Goal: Obtain resource: Download file/media

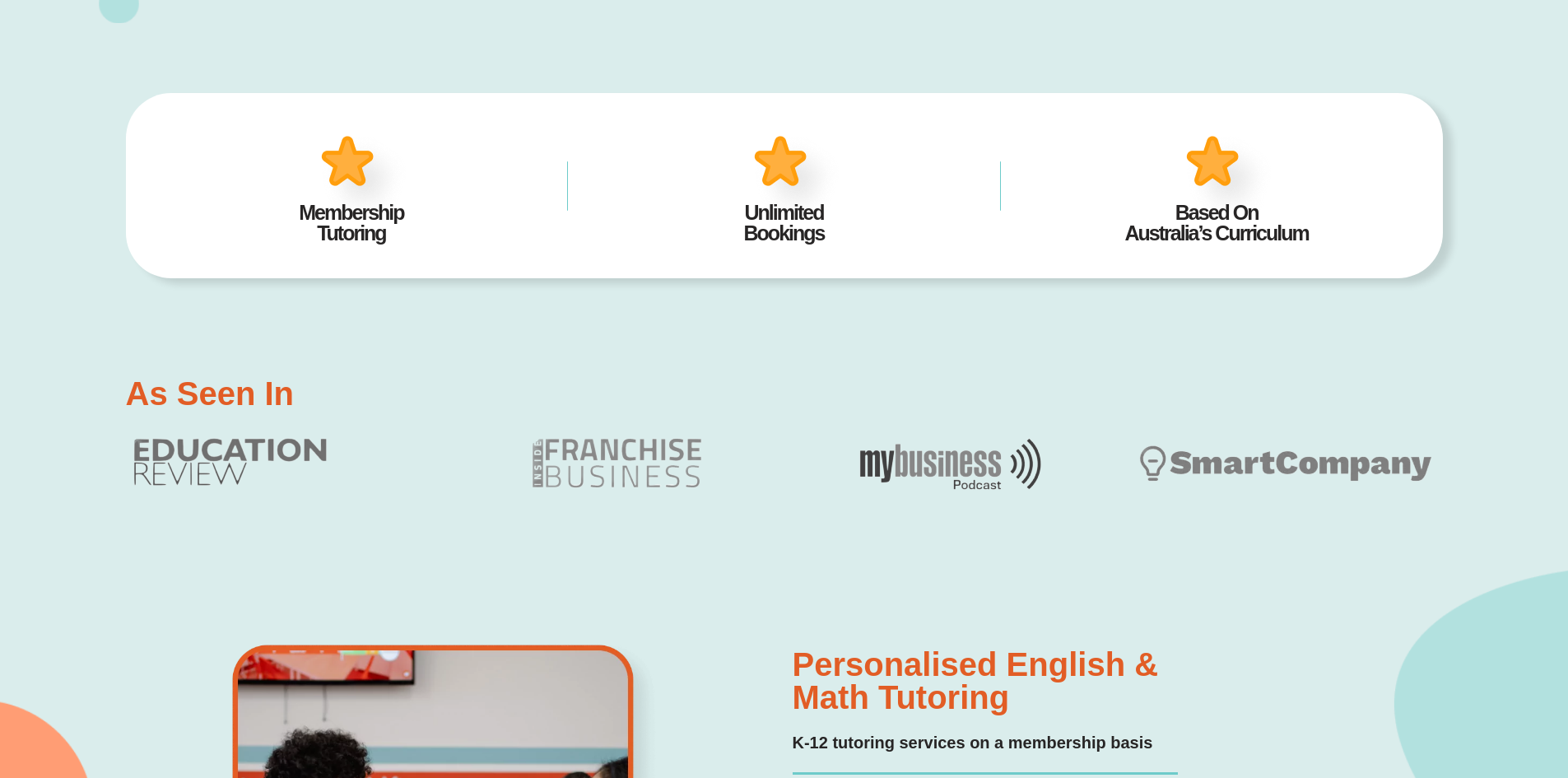
scroll to position [988, 0]
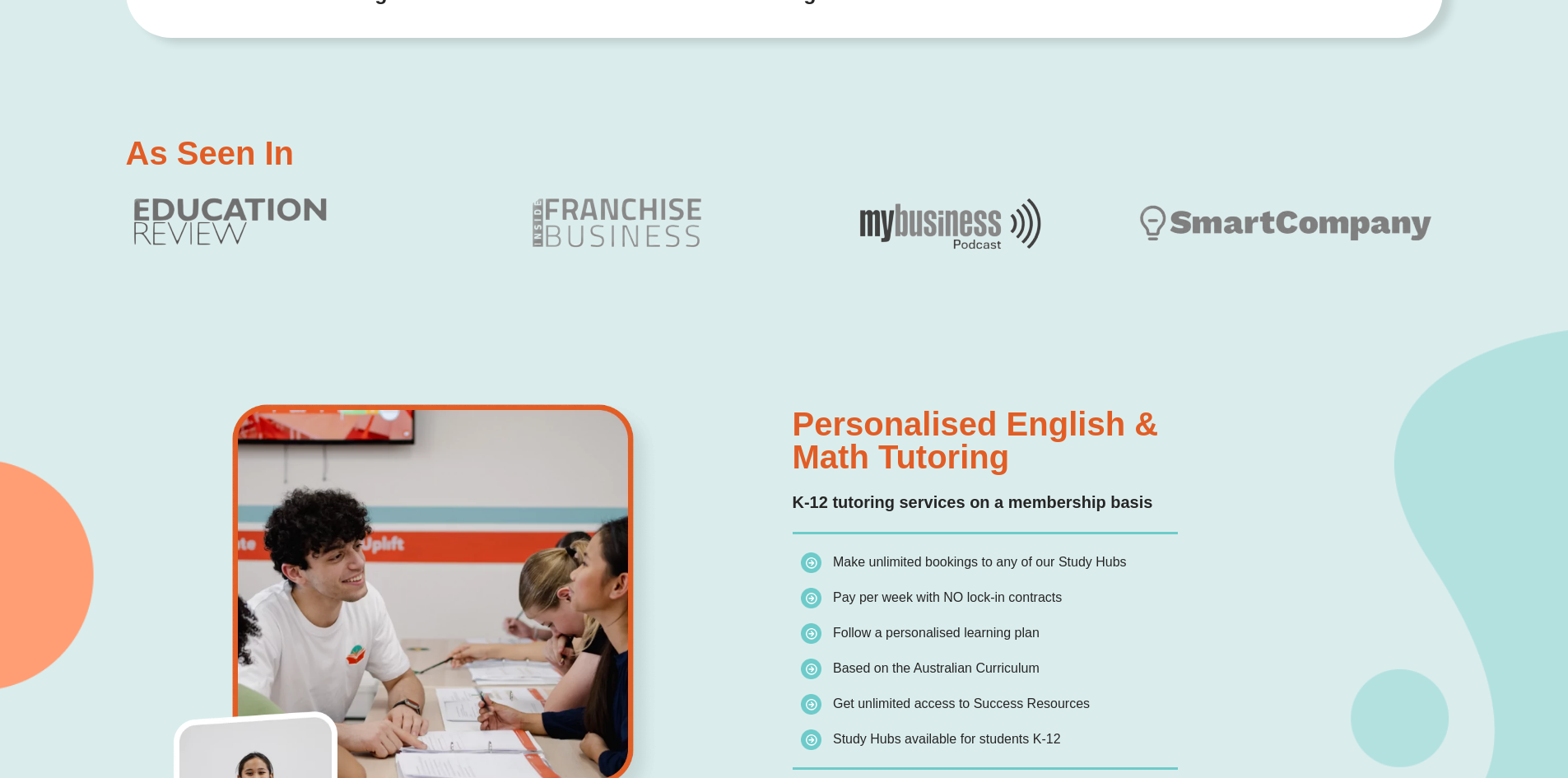
click at [714, 498] on img at bounding box center [443, 605] width 636 height 412
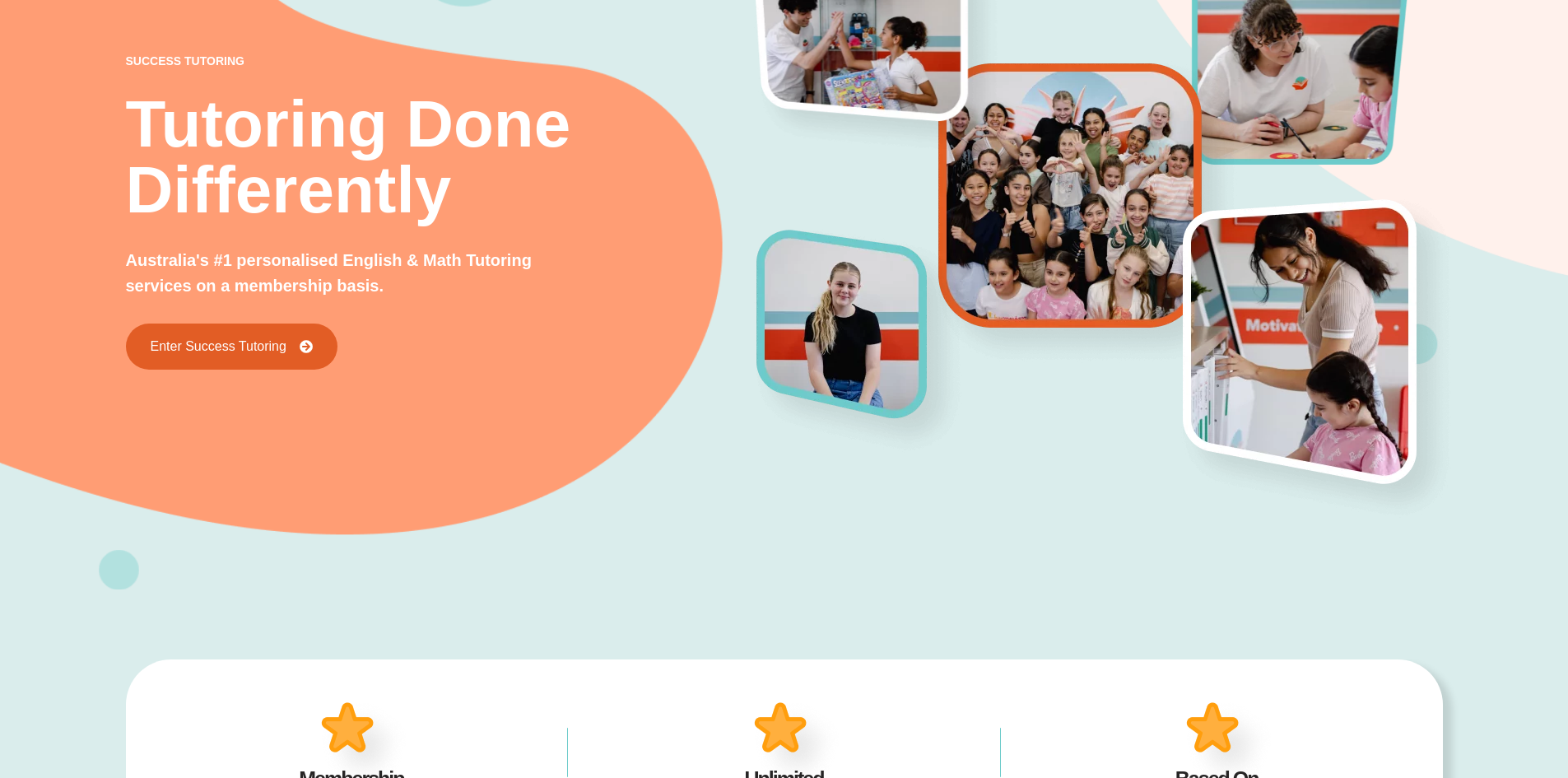
scroll to position [0, 0]
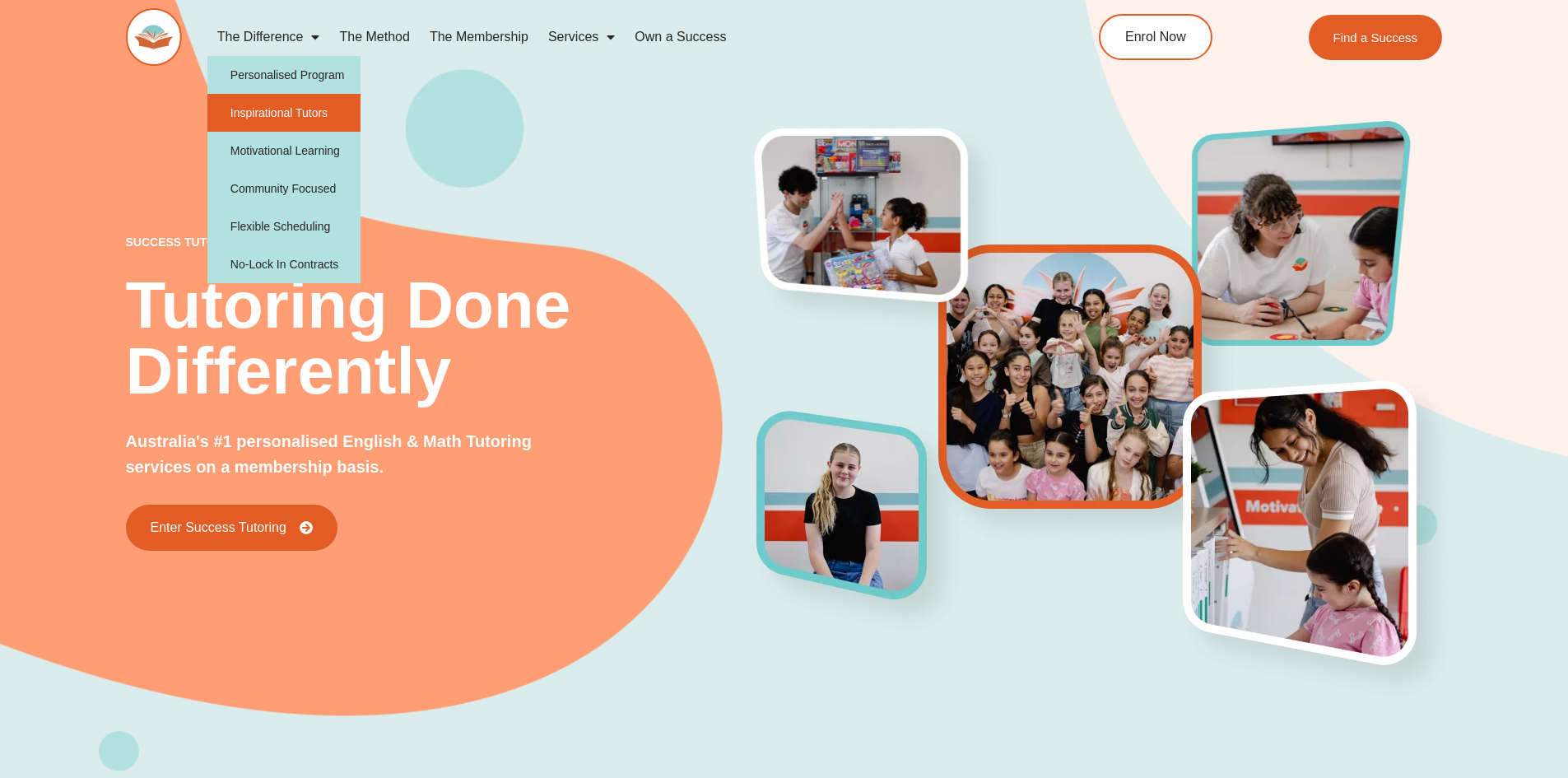
click at [284, 110] on link "Inspirational Tutors" at bounding box center [284, 113] width 154 height 38
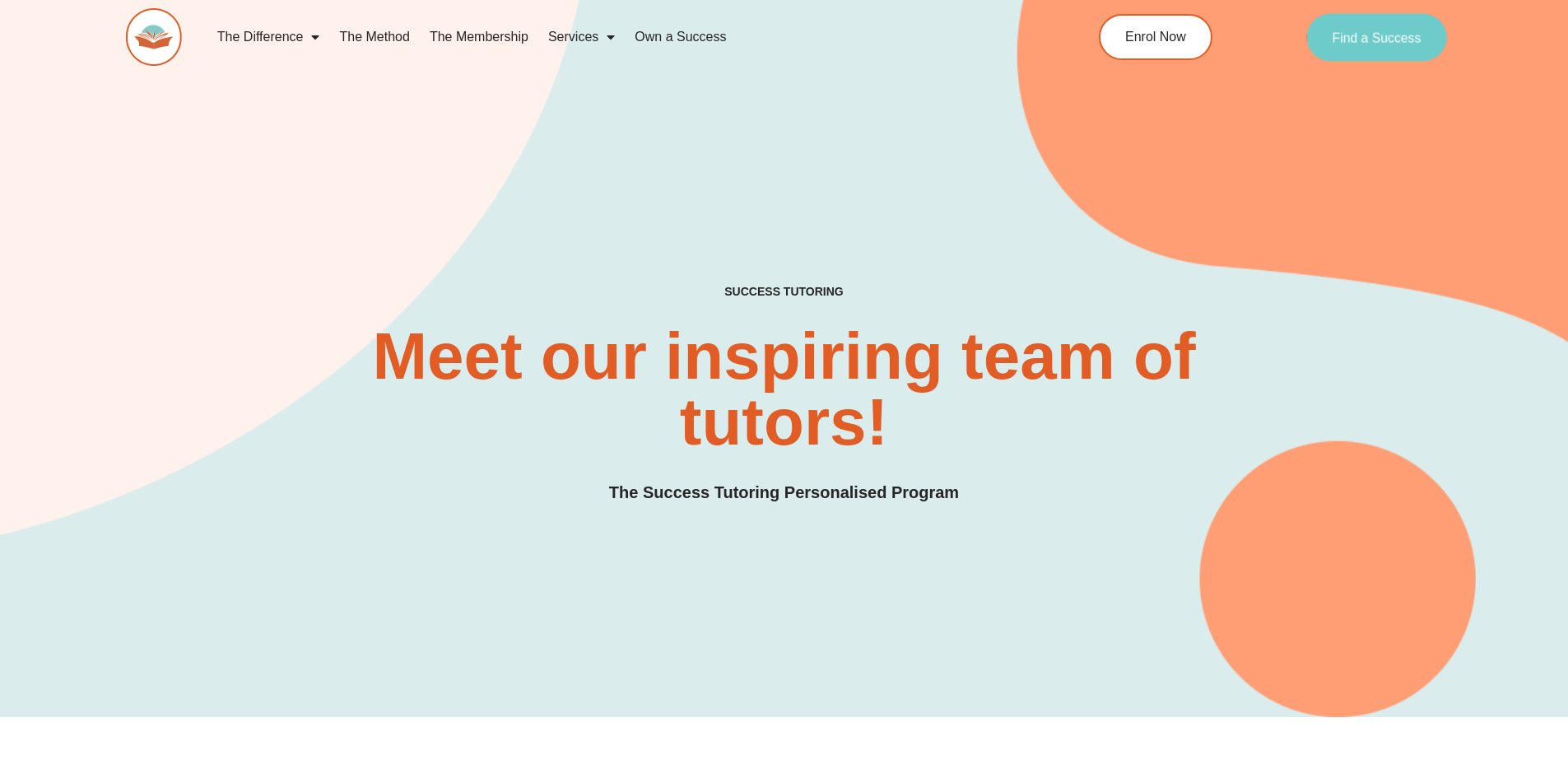
click at [1343, 49] on link "Find a Success" at bounding box center [1377, 37] width 141 height 48
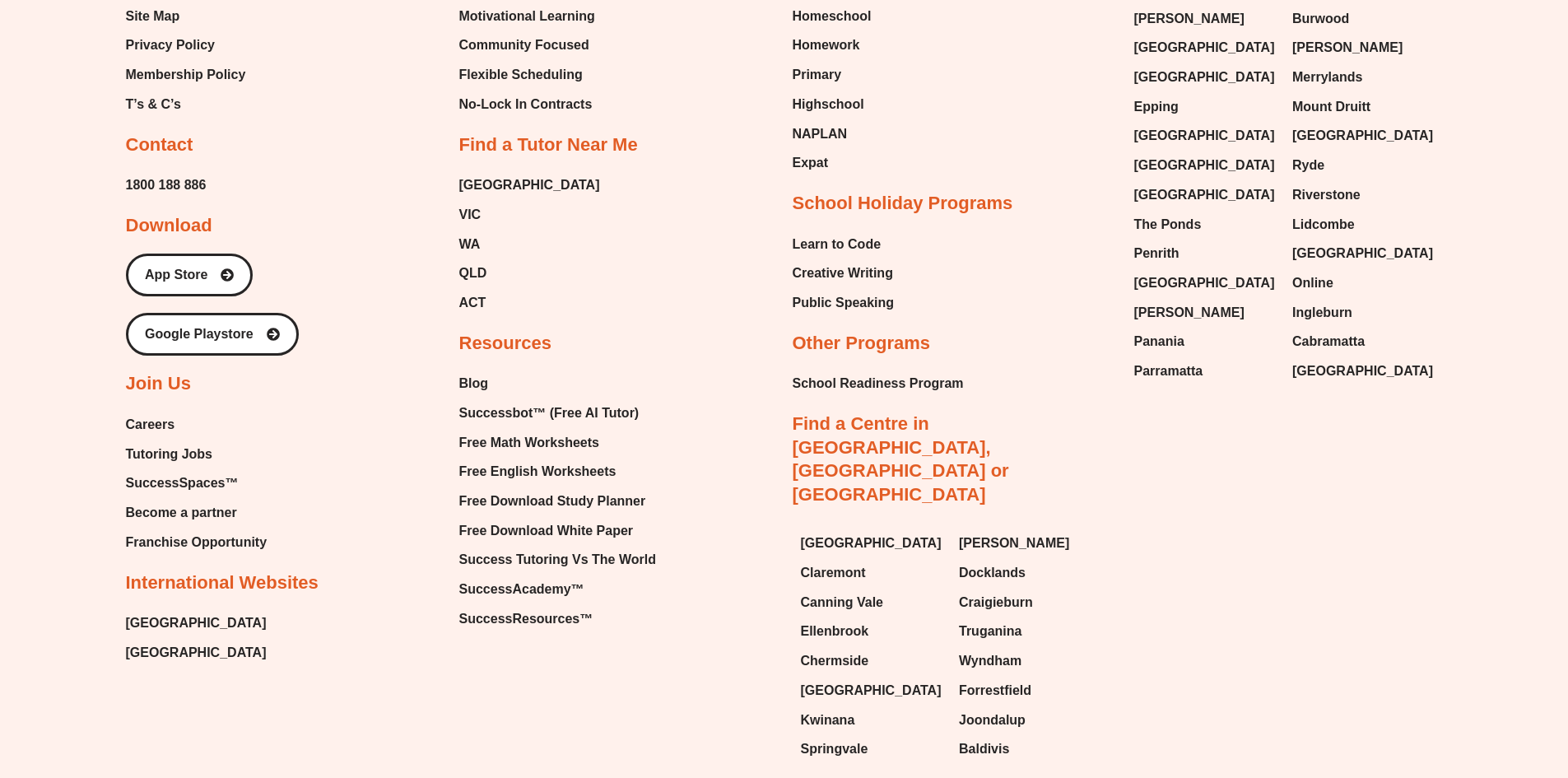
scroll to position [7655, 0]
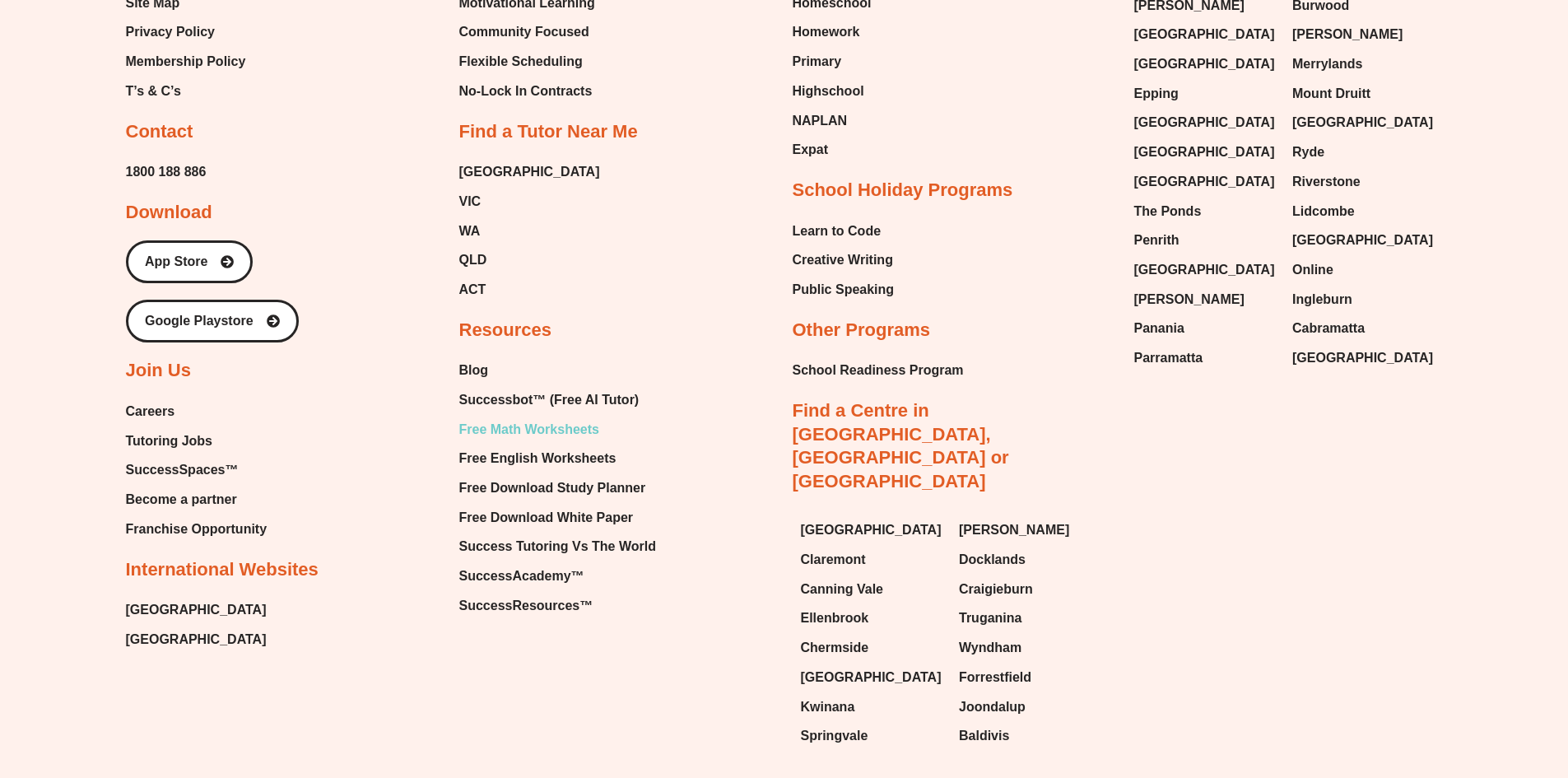
click at [578, 435] on span "Free Math Worksheets" at bounding box center [529, 430] width 140 height 25
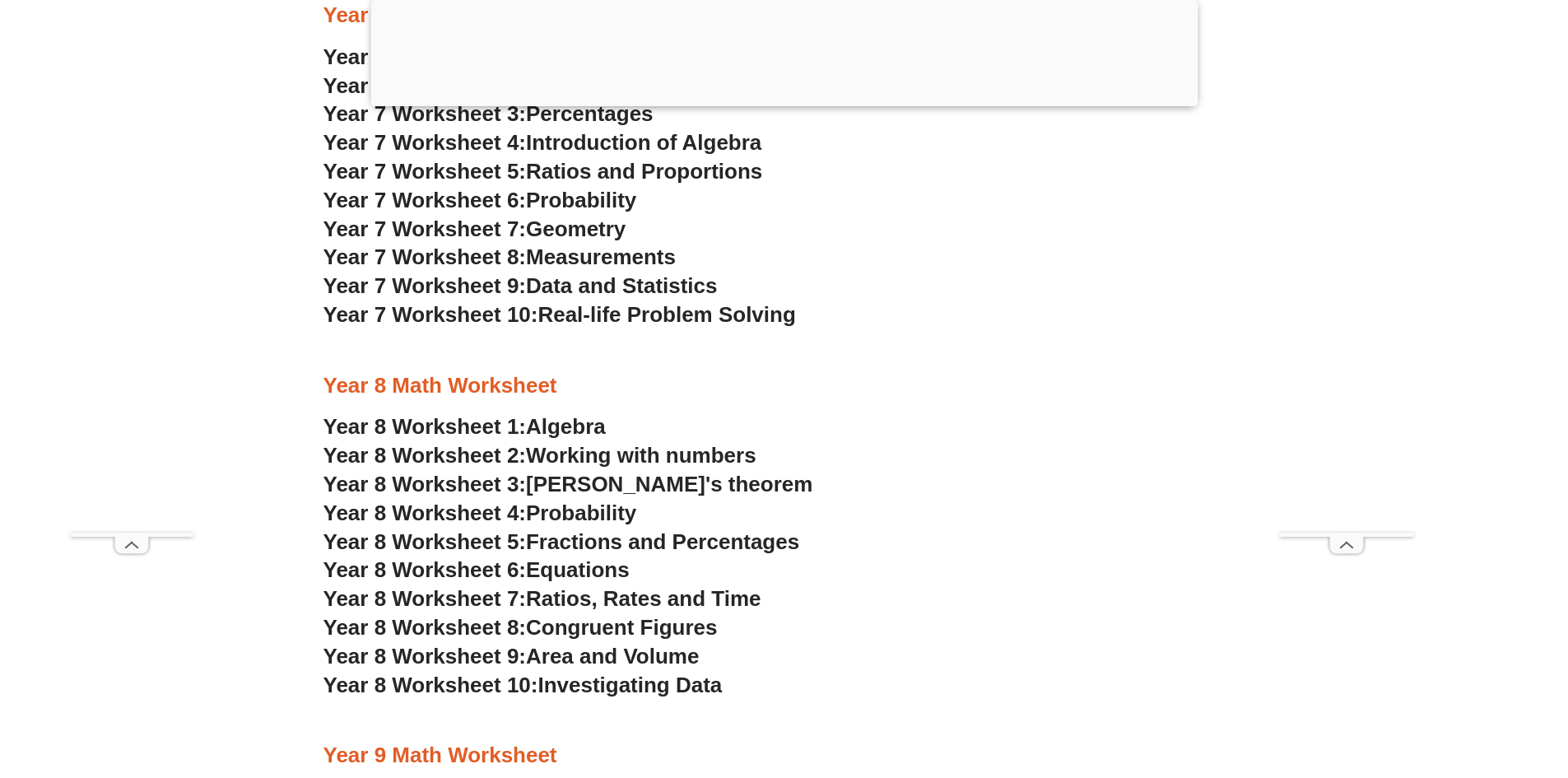
scroll to position [5268, 0]
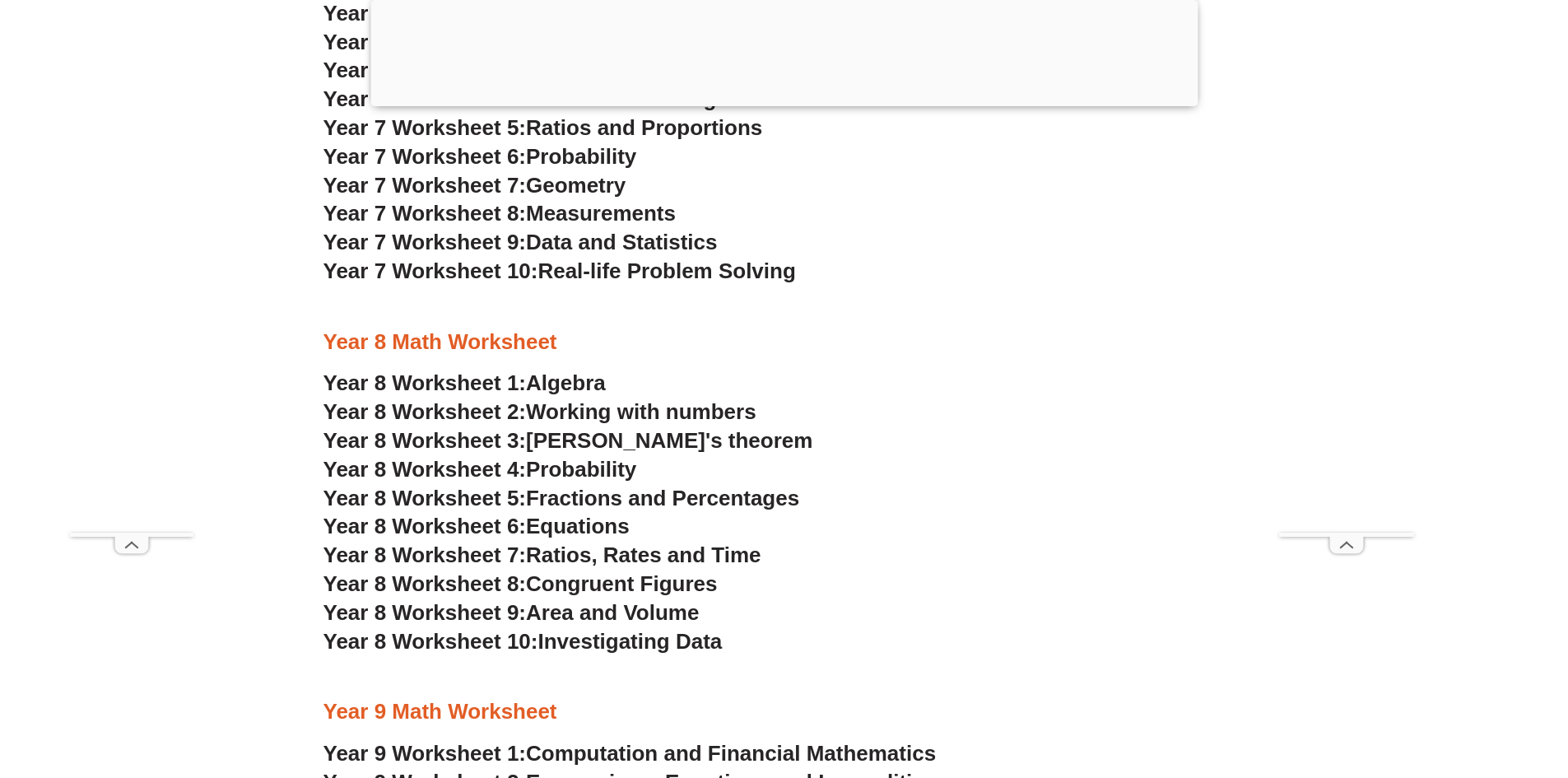
click at [500, 441] on span "Year 8 Worksheet 3:" at bounding box center [425, 440] width 203 height 25
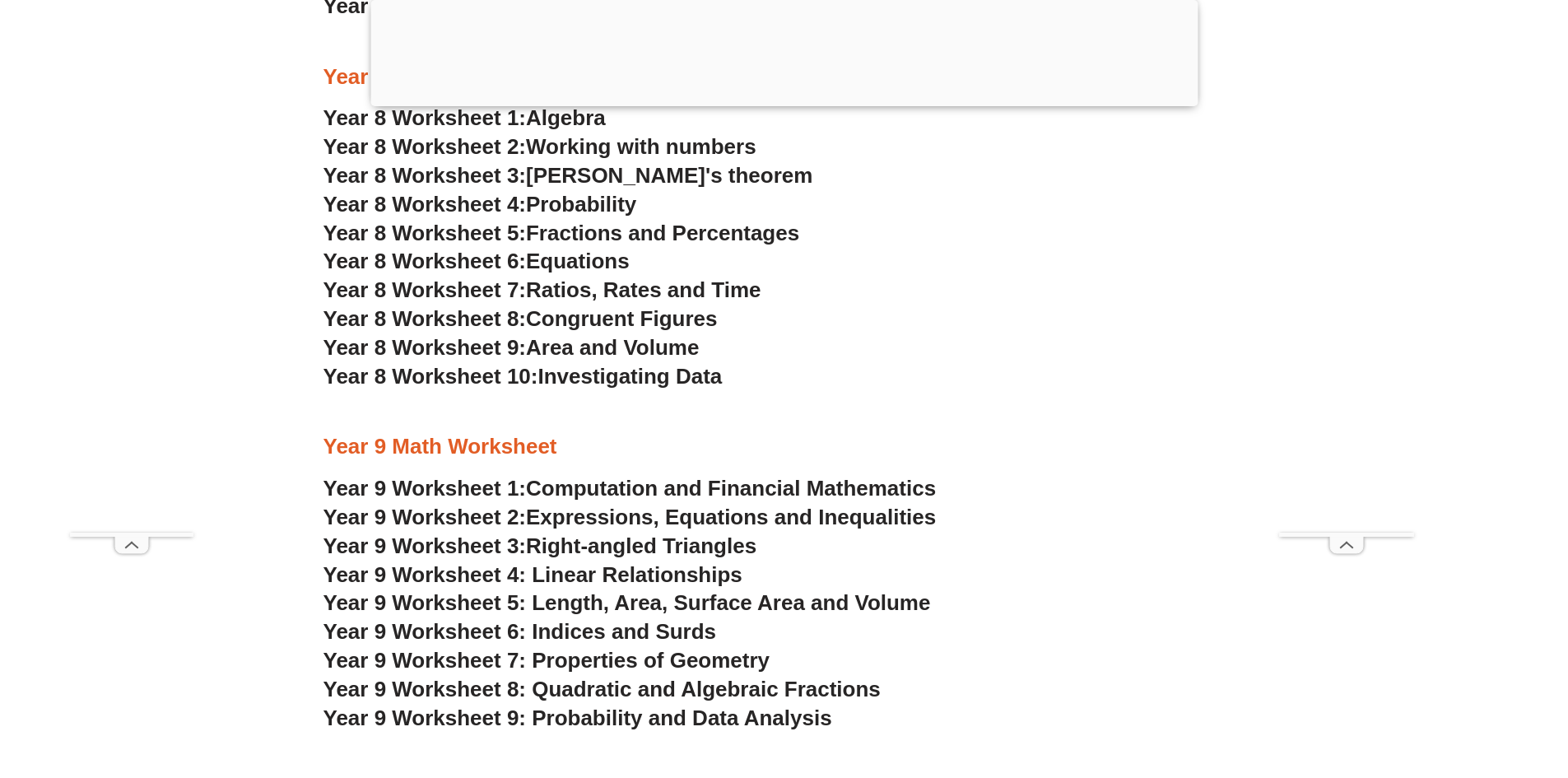
scroll to position [5762, 0]
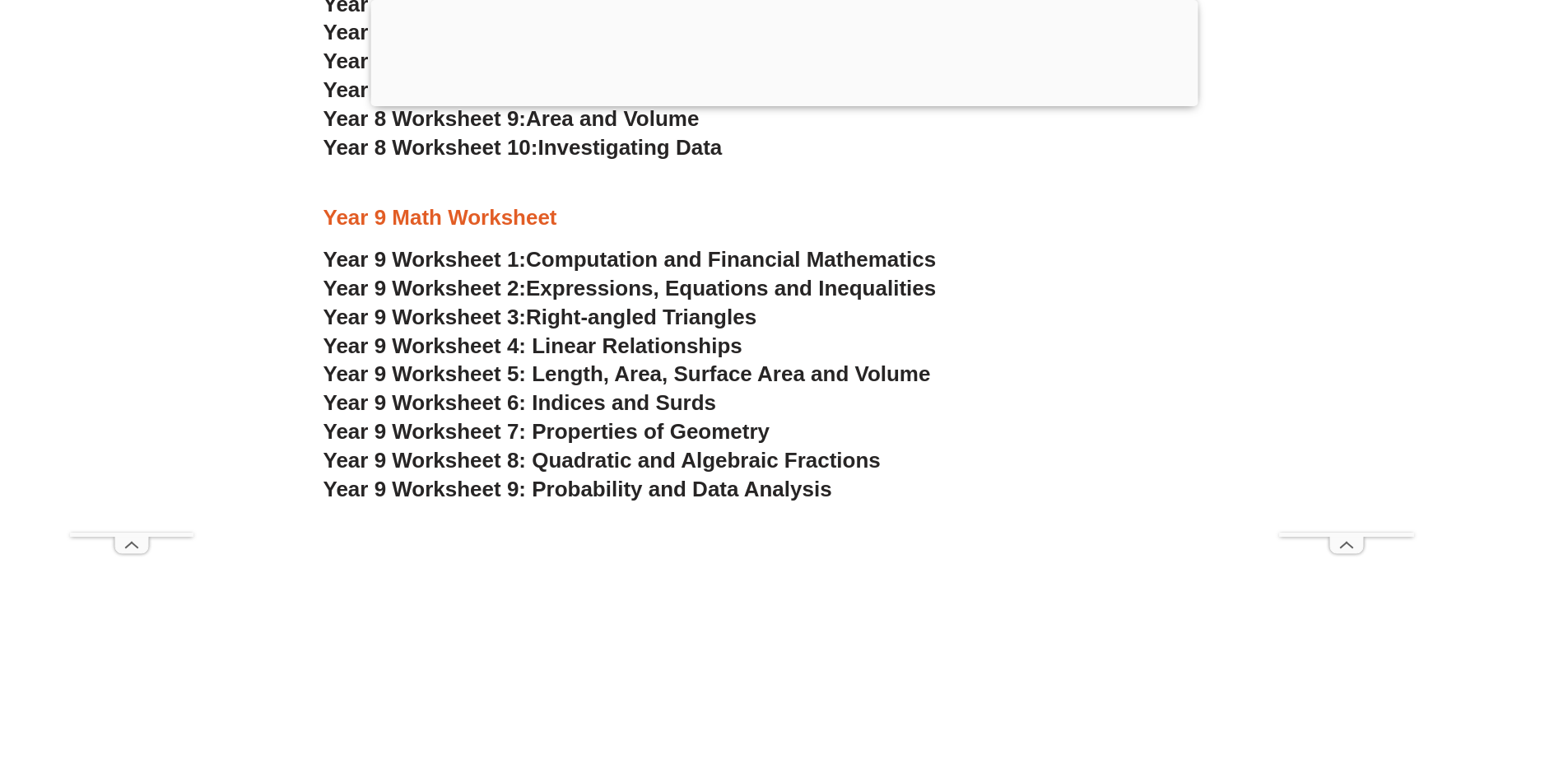
click at [574, 487] on span "Year 9 Worksheet 9: Probability and Data Analysis" at bounding box center [577, 489] width 509 height 25
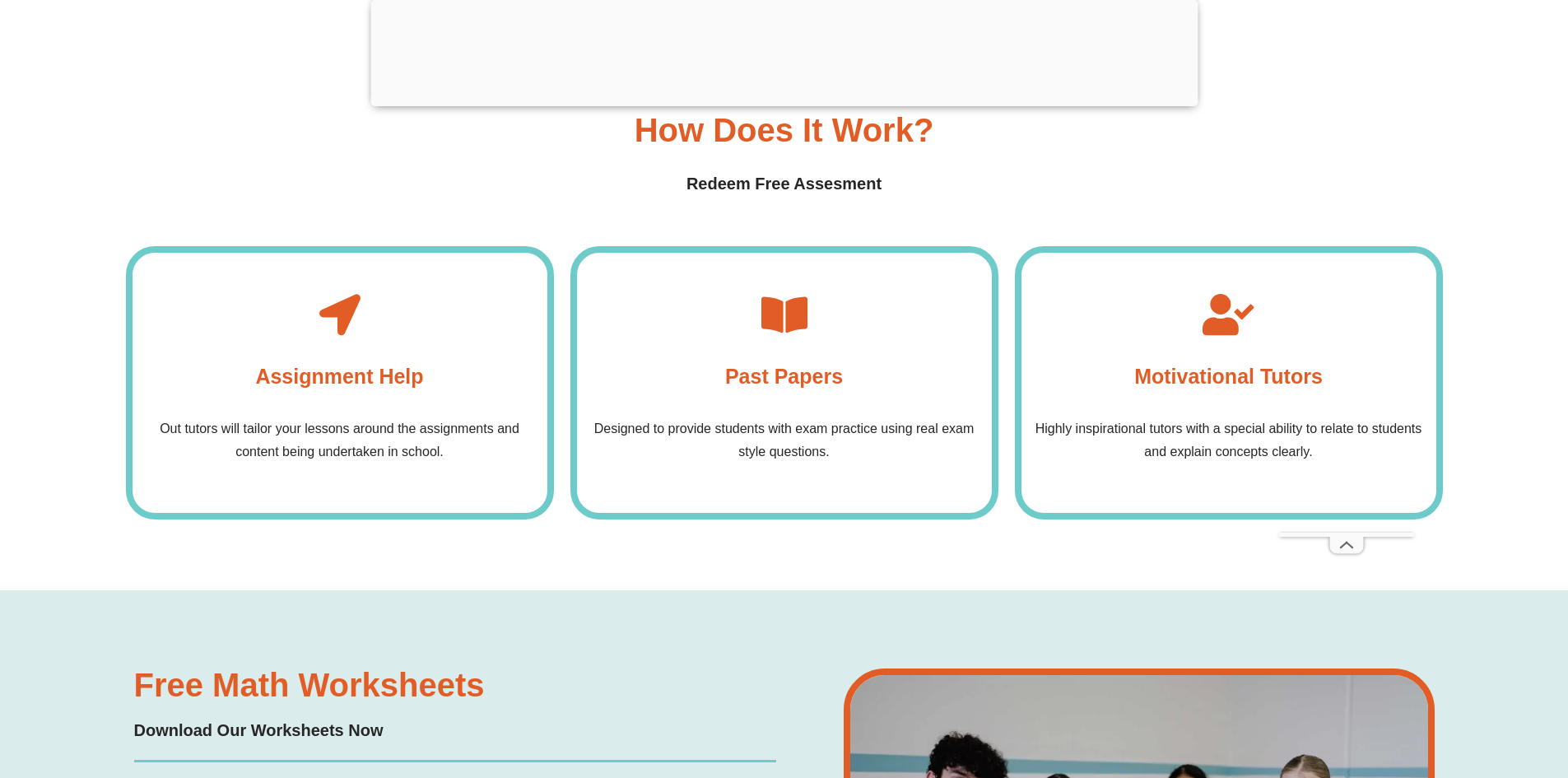
scroll to position [6503, 0]
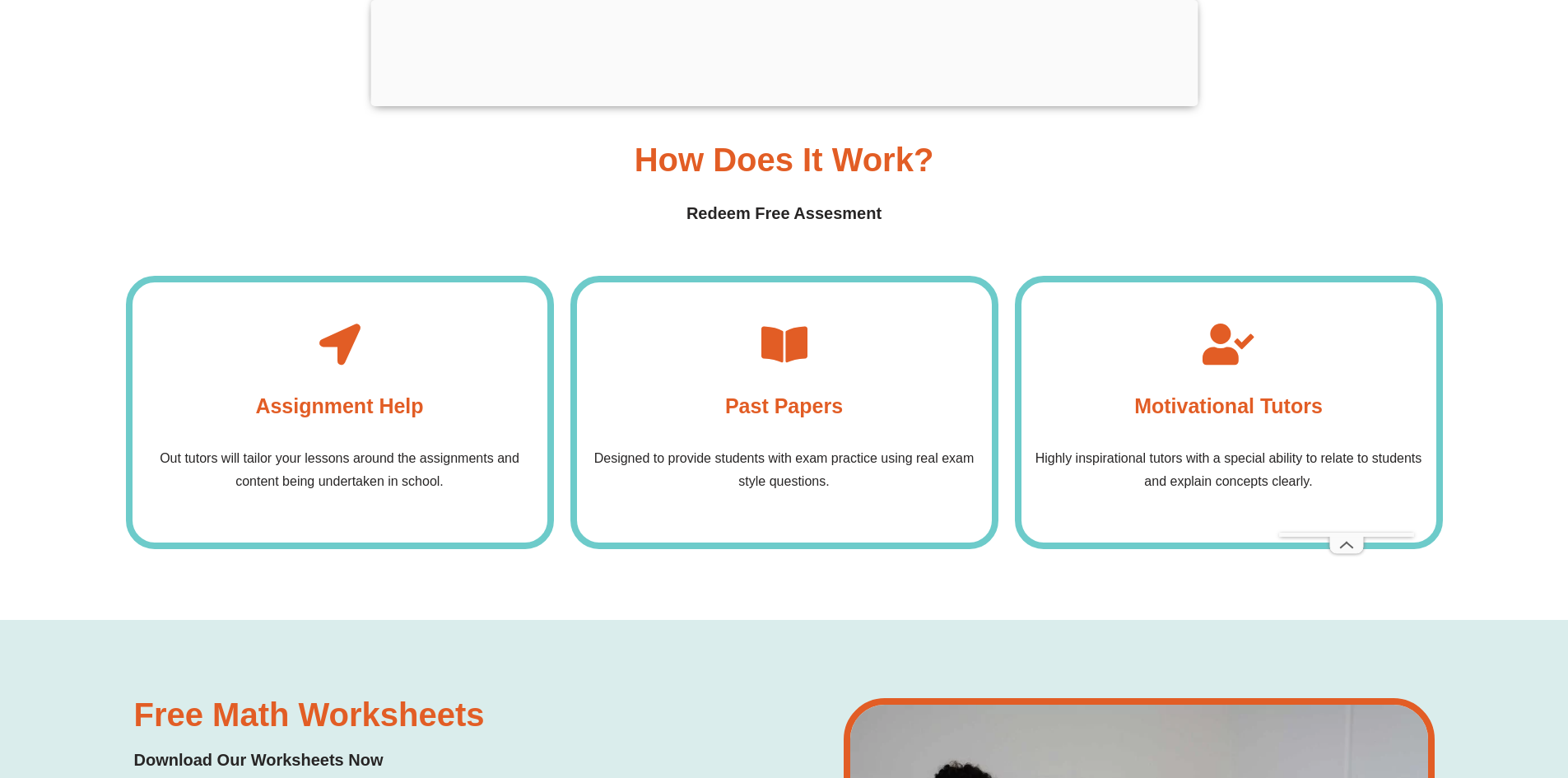
click at [774, 389] on h4 "Past Papers" at bounding box center [784, 405] width 118 height 33
click at [786, 295] on div "Past Papers Designed to provide students with exam practice using real exam sty…" at bounding box center [784, 412] width 428 height 273
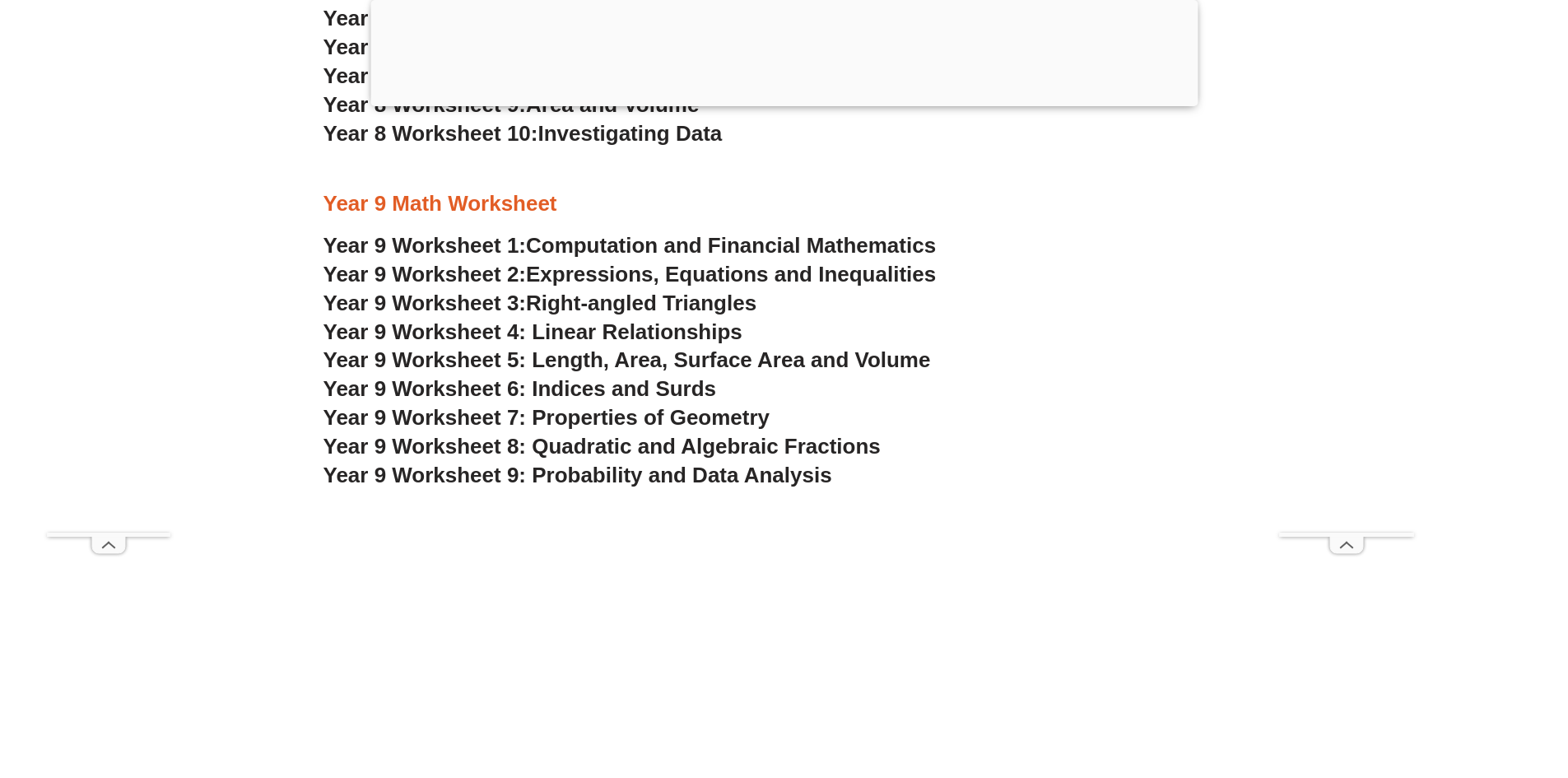
scroll to position [5514, 0]
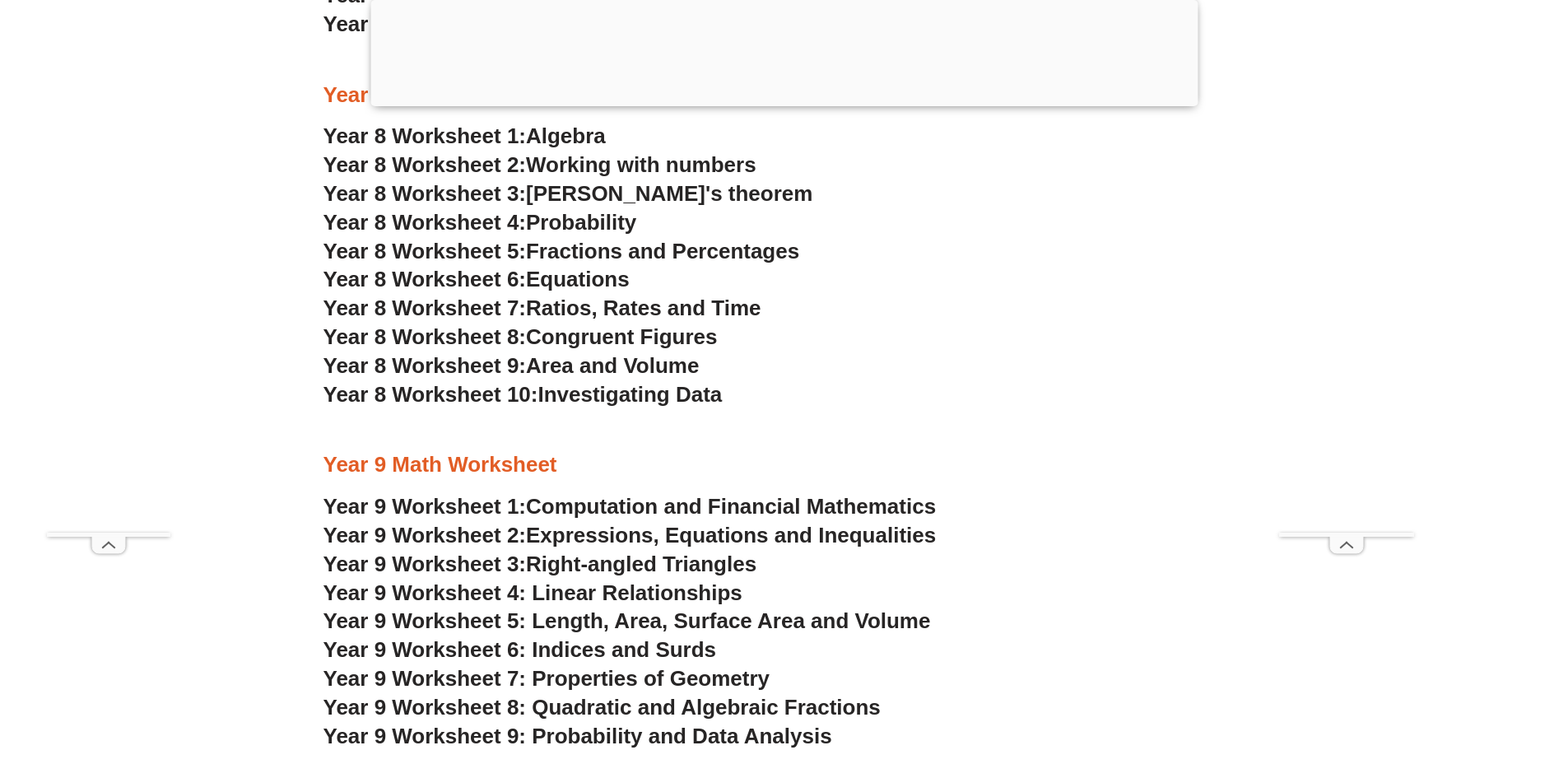
click at [649, 594] on span "Year 9 Worksheet 4: Linear Relationships" at bounding box center [532, 593] width 419 height 25
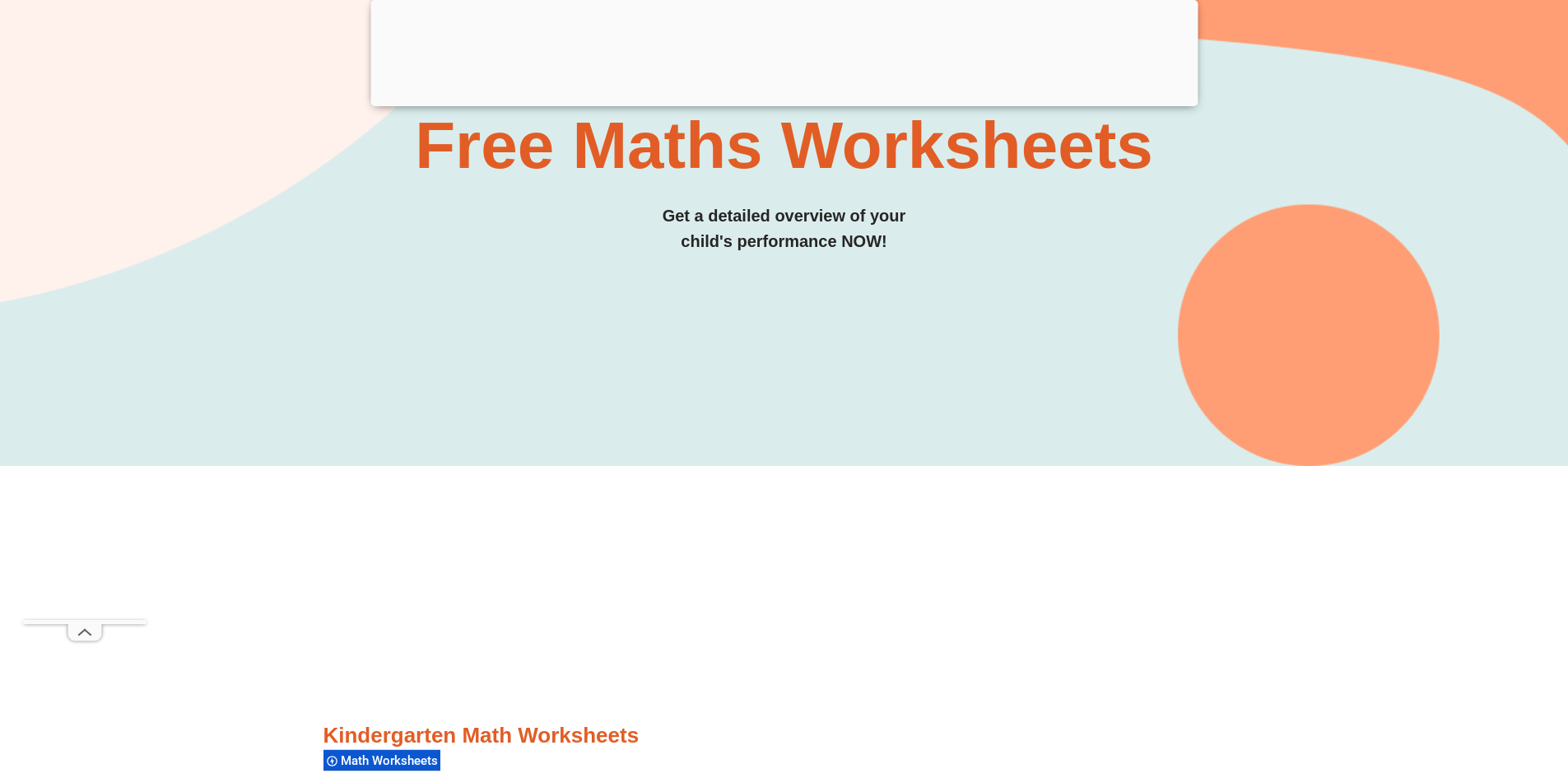
scroll to position [0, 0]
